Goal: Information Seeking & Learning: Find specific fact

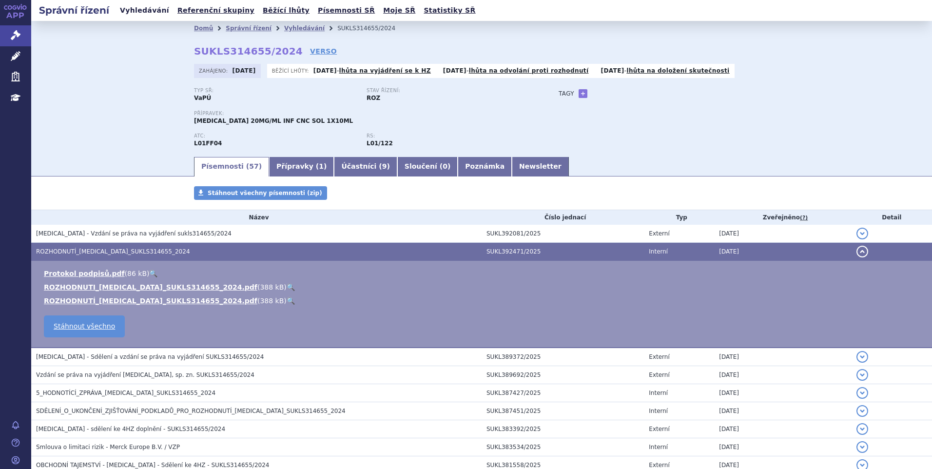
click at [129, 11] on link "Vyhledávání" at bounding box center [144, 10] width 55 height 13
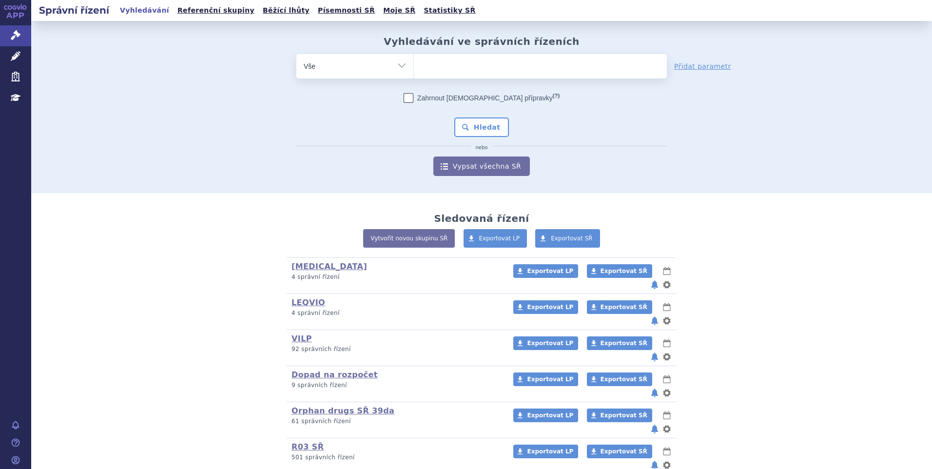
click at [467, 68] on ul at bounding box center [540, 64] width 253 height 20
click at [414, 68] on select at bounding box center [413, 66] width 0 height 24
paste input "SUKLS166482/2025"
type input "SUKLS166482/2025"
select select "SUKLS166482/2025"
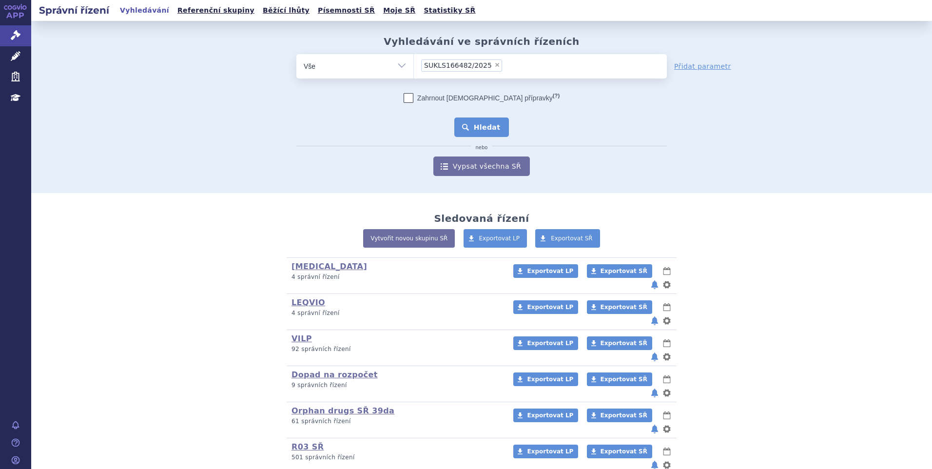
click at [479, 128] on button "Hledat" at bounding box center [481, 126] width 55 height 19
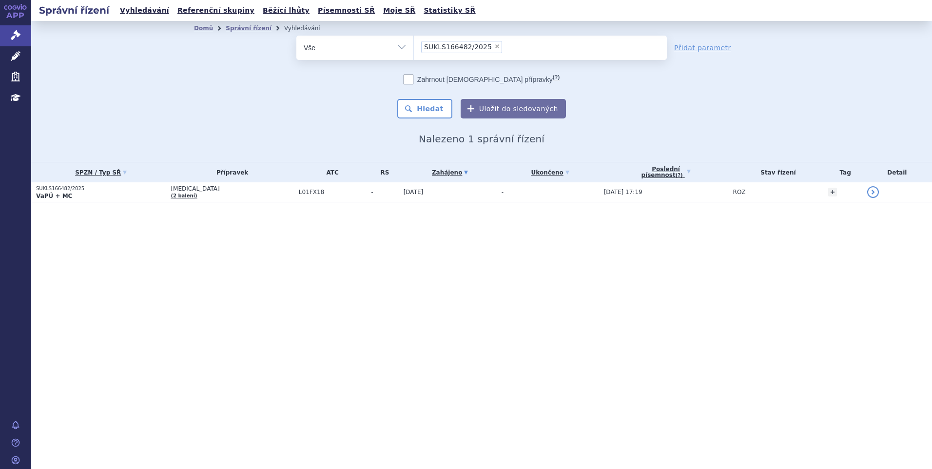
click at [139, 191] on p "SUKLS166482/2025" at bounding box center [101, 188] width 130 height 7
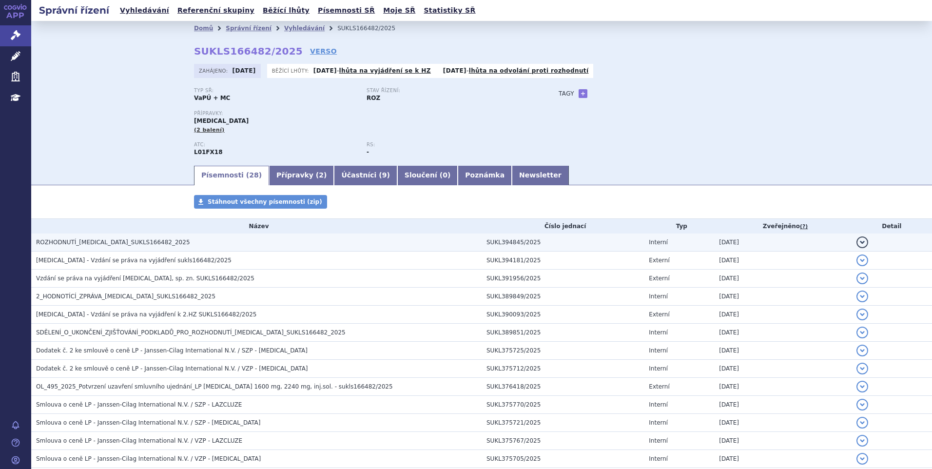
click at [111, 237] on h3 "ROZHODNUTÍ_[MEDICAL_DATA]_SUKLS166482_2025" at bounding box center [258, 242] width 445 height 10
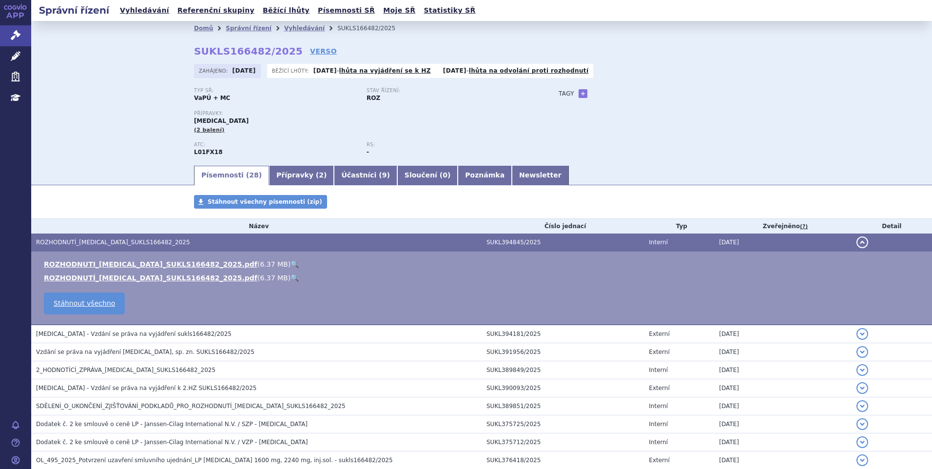
click at [290, 260] on link "🔍" at bounding box center [294, 264] width 8 height 8
click at [310, 53] on link "VERSO" at bounding box center [323, 51] width 27 height 10
click at [310, 48] on link "VERSO" at bounding box center [323, 51] width 27 height 10
click at [123, 153] on div "Domů Správní řízení Vyhledávání SUKLS166482/2025 SUKLS166482/2025 VERSO [GEOGRA…" at bounding box center [481, 92] width 901 height 143
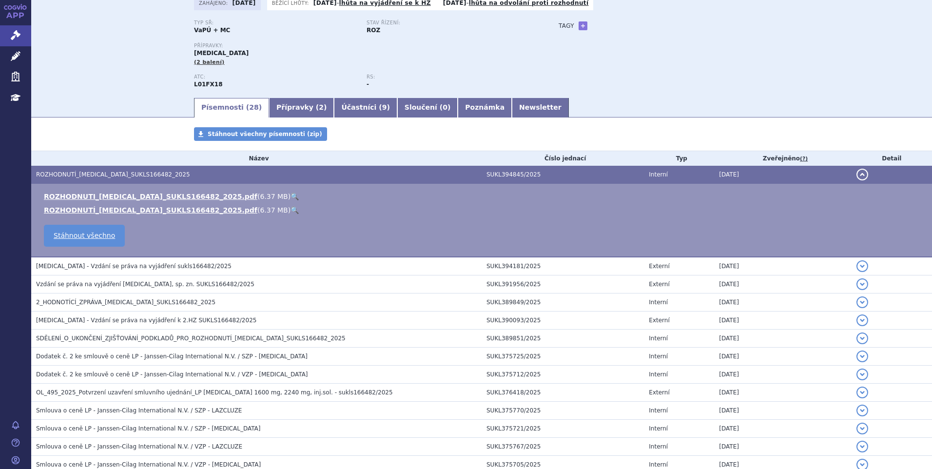
scroll to position [60, 0]
